Goal: Check status: Verify the current state of an ongoing process or item

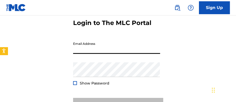
click at [101, 43] on input "Email Address" at bounding box center [116, 46] width 87 height 15
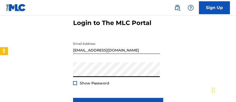
click at [58, 76] on div "Login to The MLC Portal Email Address [EMAIL_ADDRESS][DOMAIN_NAME] Password Sho…" at bounding box center [118, 66] width 236 height 127
click at [88, 81] on span "Show Password" at bounding box center [95, 83] width 30 height 5
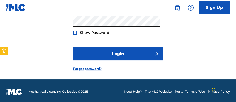
scroll to position [77, 0]
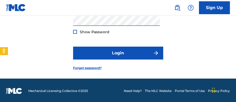
click at [80, 30] on span "Show Password" at bounding box center [95, 32] width 30 height 5
click at [74, 31] on div at bounding box center [75, 32] width 4 height 4
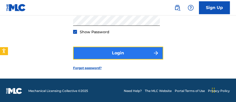
click at [87, 50] on button "Login" at bounding box center [118, 52] width 90 height 13
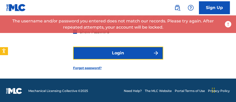
scroll to position [26, 0]
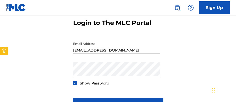
click at [86, 51] on input "[EMAIL_ADDRESS][DOMAIN_NAME]" at bounding box center [116, 46] width 87 height 15
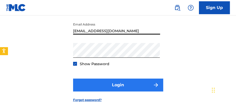
scroll to position [51, 0]
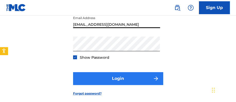
type input "[EMAIL_ADDRESS][DOMAIN_NAME]"
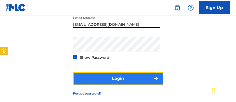
click at [135, 76] on button "Login" at bounding box center [118, 78] width 90 height 13
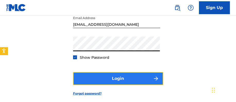
click at [95, 77] on button "Login" at bounding box center [118, 78] width 90 height 13
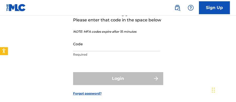
scroll to position [31, 0]
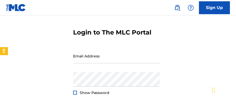
scroll to position [26, 0]
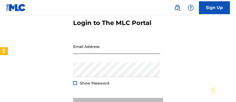
click at [104, 45] on input "Email Address" at bounding box center [116, 46] width 87 height 15
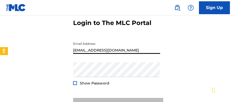
type input "[EMAIL_ADDRESS][DOMAIN_NAME]"
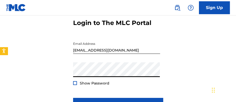
click at [92, 82] on span "Show Password" at bounding box center [95, 83] width 30 height 5
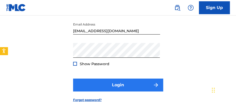
scroll to position [51, 0]
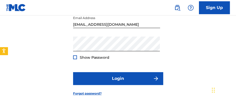
click at [84, 57] on span "Show Password" at bounding box center [95, 57] width 30 height 5
click at [76, 56] on div at bounding box center [75, 57] width 4 height 4
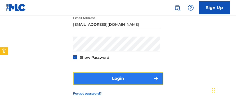
click at [92, 74] on button "Login" at bounding box center [118, 78] width 90 height 13
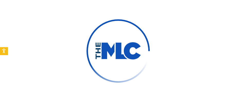
scroll to position [57, 0]
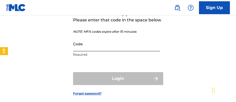
click at [95, 49] on input "Code" at bounding box center [116, 43] width 87 height 15
paste input "865010"
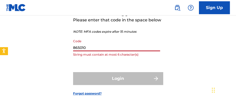
click at [102, 77] on div "Login" at bounding box center [118, 78] width 90 height 13
click at [129, 79] on div "Login" at bounding box center [118, 78] width 90 height 13
drag, startPoint x: 120, startPoint y: 48, endPoint x: 63, endPoint y: 48, distance: 57.5
click at [63, 48] on div "**********" at bounding box center [118, 38] width 236 height 132
paste input
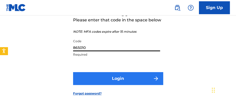
type input "865010"
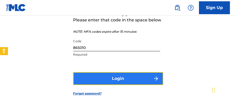
click at [105, 77] on button "Login" at bounding box center [118, 78] width 90 height 13
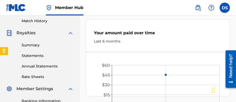
scroll to position [128, 0]
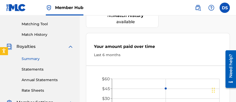
click at [32, 58] on link "Summary" at bounding box center [48, 58] width 52 height 5
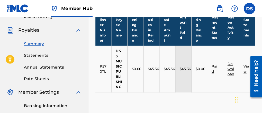
scroll to position [148, 0]
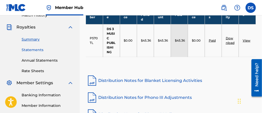
click at [37, 51] on link "Statements" at bounding box center [48, 49] width 52 height 5
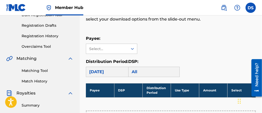
scroll to position [68, 0]
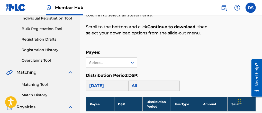
click at [125, 60] on div "Select..." at bounding box center [107, 63] width 42 height 10
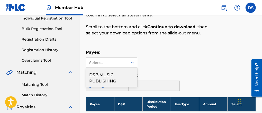
click at [119, 78] on div "DS 3 MUSIC PUBLISHING" at bounding box center [111, 77] width 51 height 19
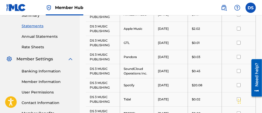
scroll to position [125, 0]
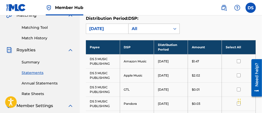
click at [146, 29] on div "All" at bounding box center [149, 29] width 35 height 6
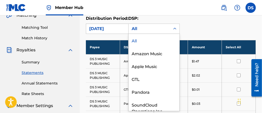
click at [117, 30] on div "September 2025" at bounding box center [106, 29] width 35 height 6
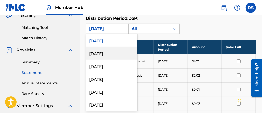
click at [113, 53] on div "August 2025" at bounding box center [111, 53] width 51 height 13
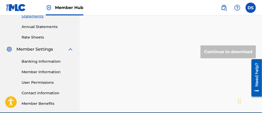
scroll to position [96, 0]
